Goal: Find specific page/section: Find specific page/section

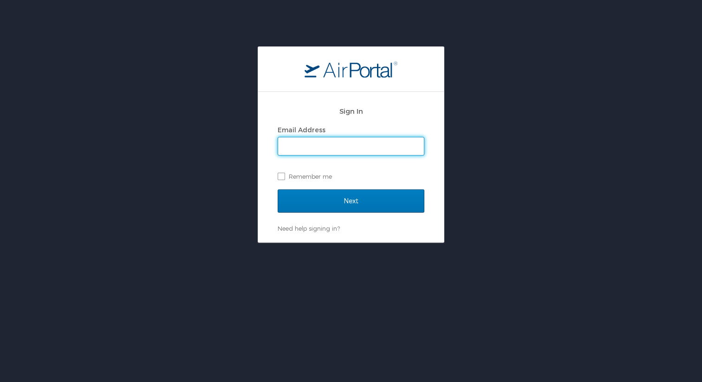
type input "[PERSON_NAME][EMAIL_ADDRESS][PERSON_NAME][DOMAIN_NAME]"
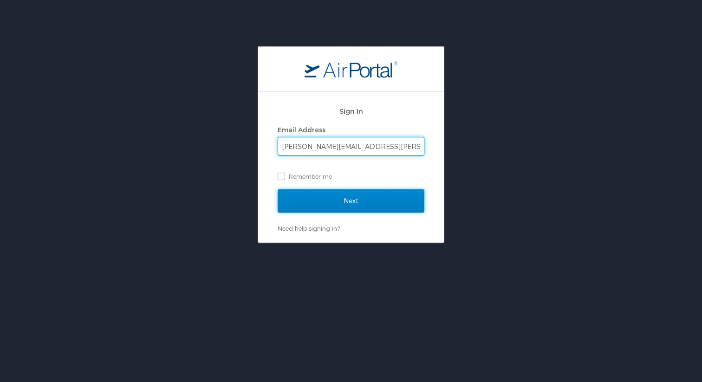
click at [340, 205] on input "Next" at bounding box center [351, 200] width 147 height 23
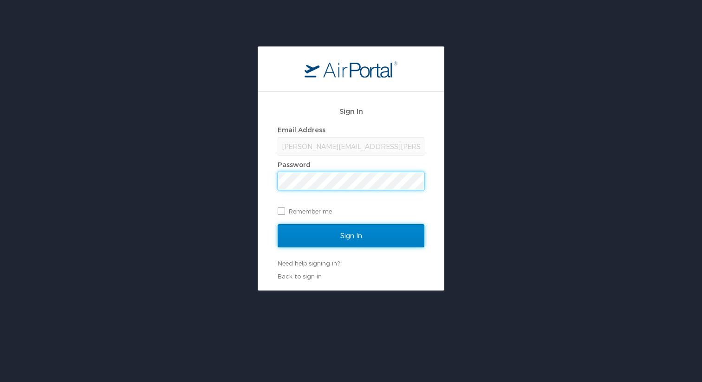
click at [343, 234] on input "Sign In" at bounding box center [351, 235] width 147 height 23
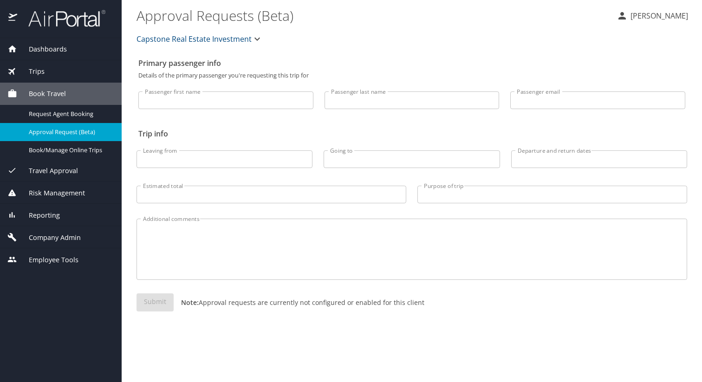
click at [219, 31] on button "Capstone Real Estate Investment" at bounding box center [200, 39] width 134 height 19
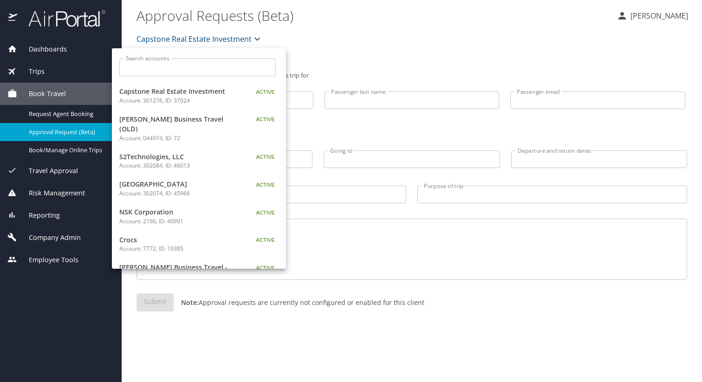
click at [84, 210] on div at bounding box center [351, 191] width 702 height 382
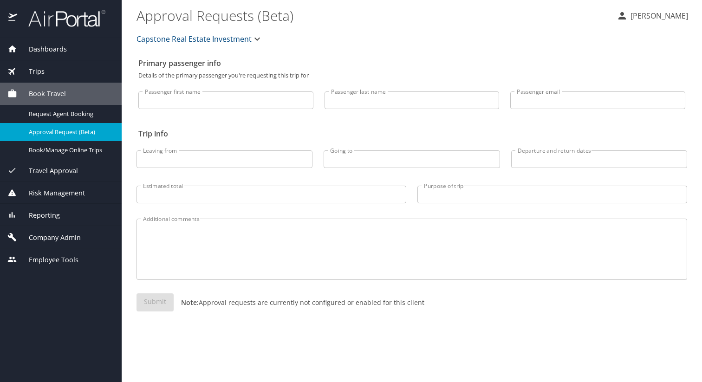
click at [43, 221] on div "Reporting" at bounding box center [61, 215] width 122 height 22
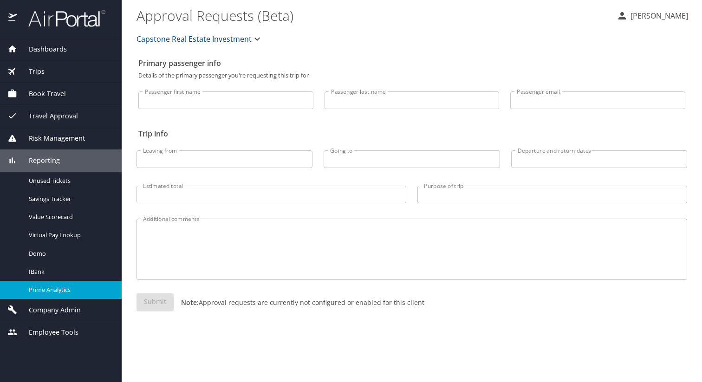
click at [42, 295] on link "Prime Analytics" at bounding box center [61, 290] width 122 height 18
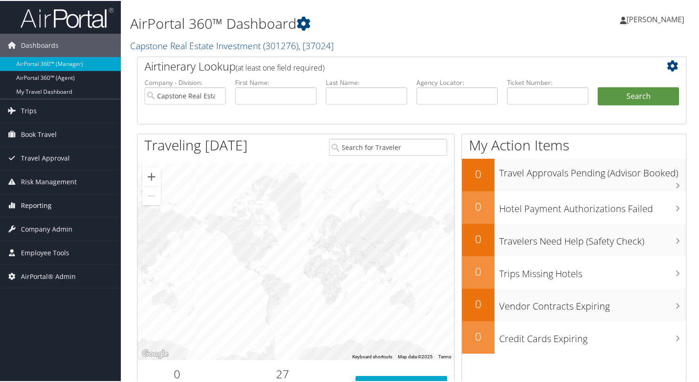
click at [31, 203] on span "Reporting" at bounding box center [36, 204] width 31 height 23
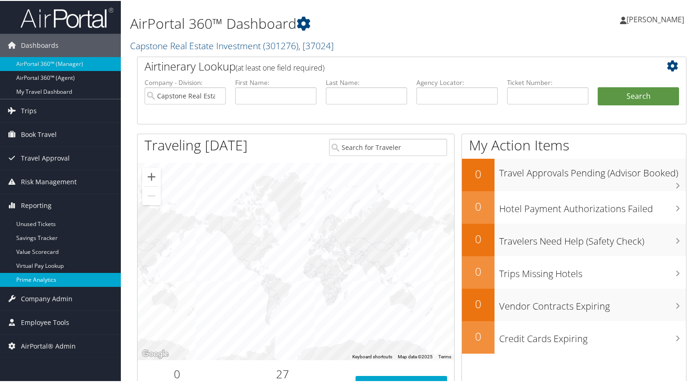
click at [26, 279] on link "Prime Analytics" at bounding box center [60, 279] width 121 height 14
